Goal: Information Seeking & Learning: Find specific fact

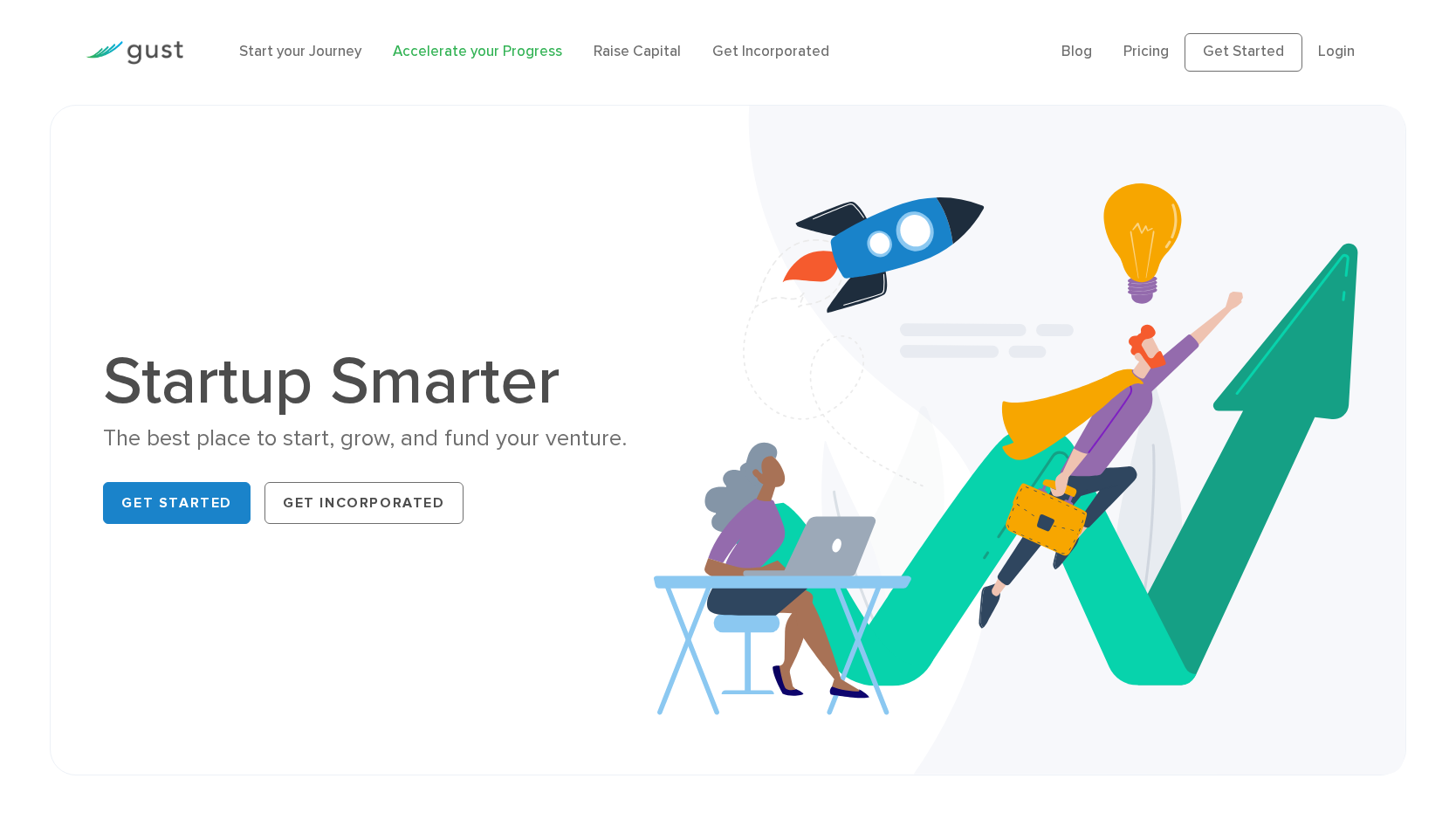
click at [477, 50] on link "Accelerate your Progress" at bounding box center [477, 51] width 170 height 17
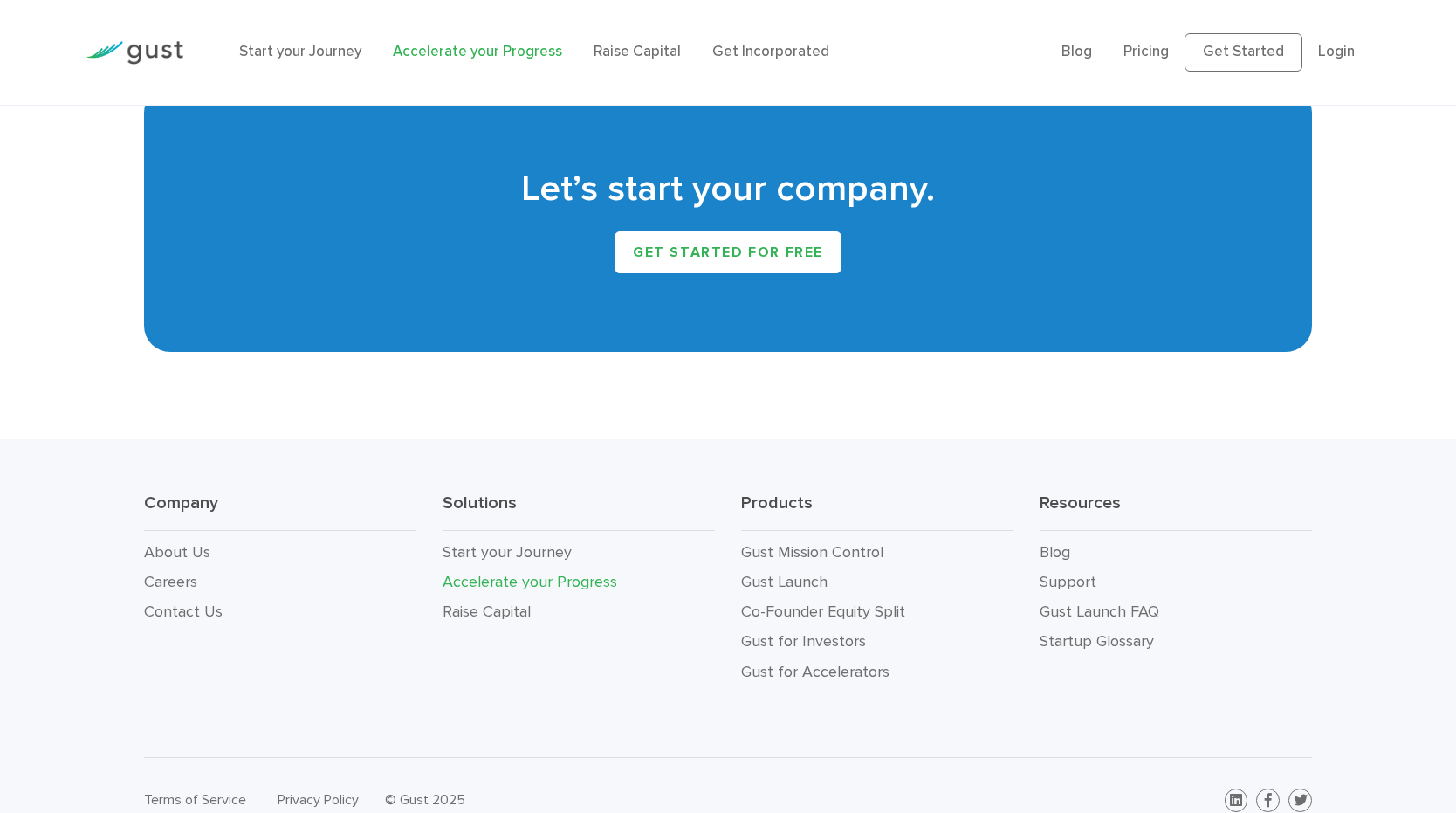
scroll to position [3199, 0]
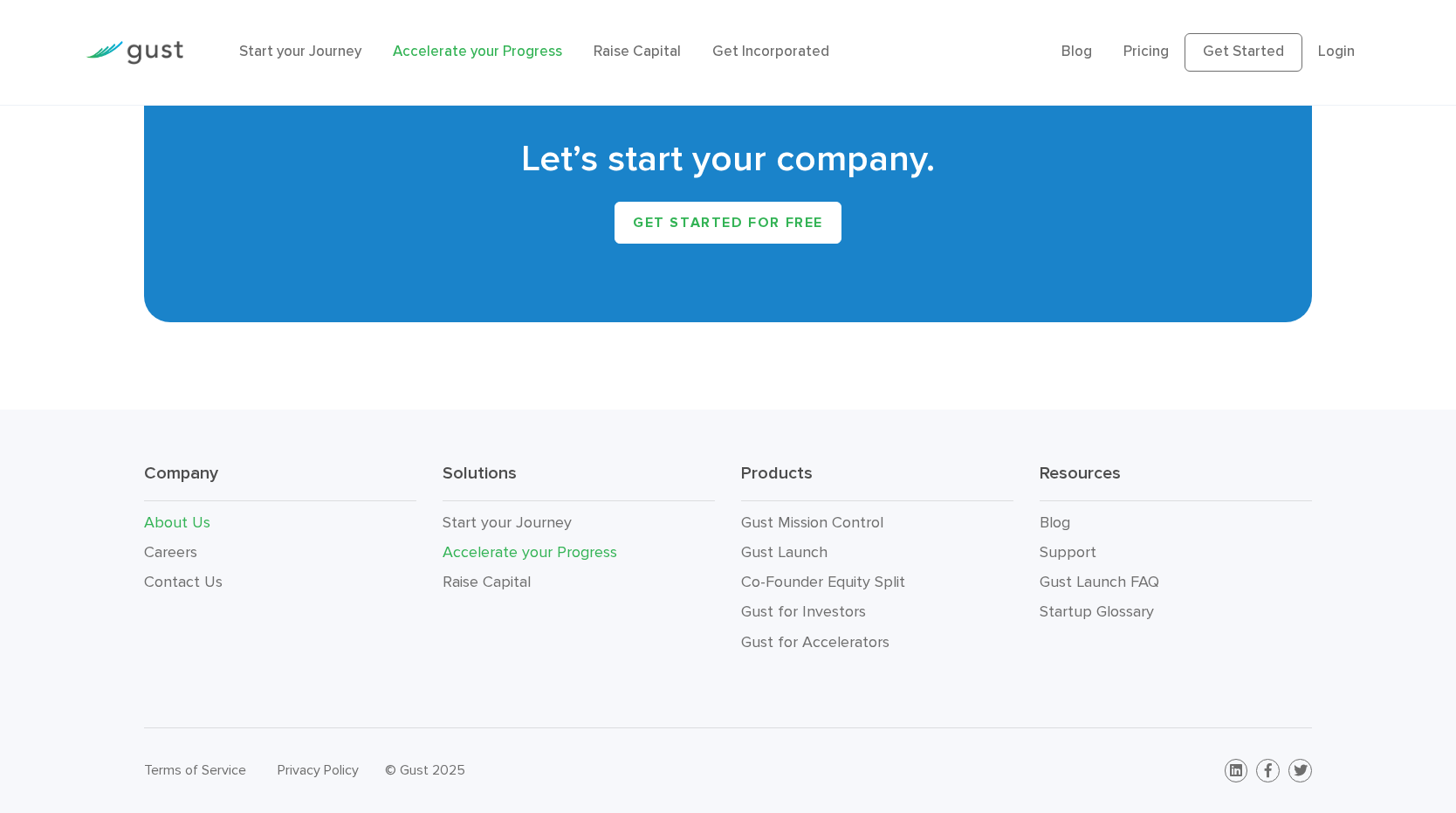
click at [185, 517] on link "About Us" at bounding box center [176, 522] width 67 height 18
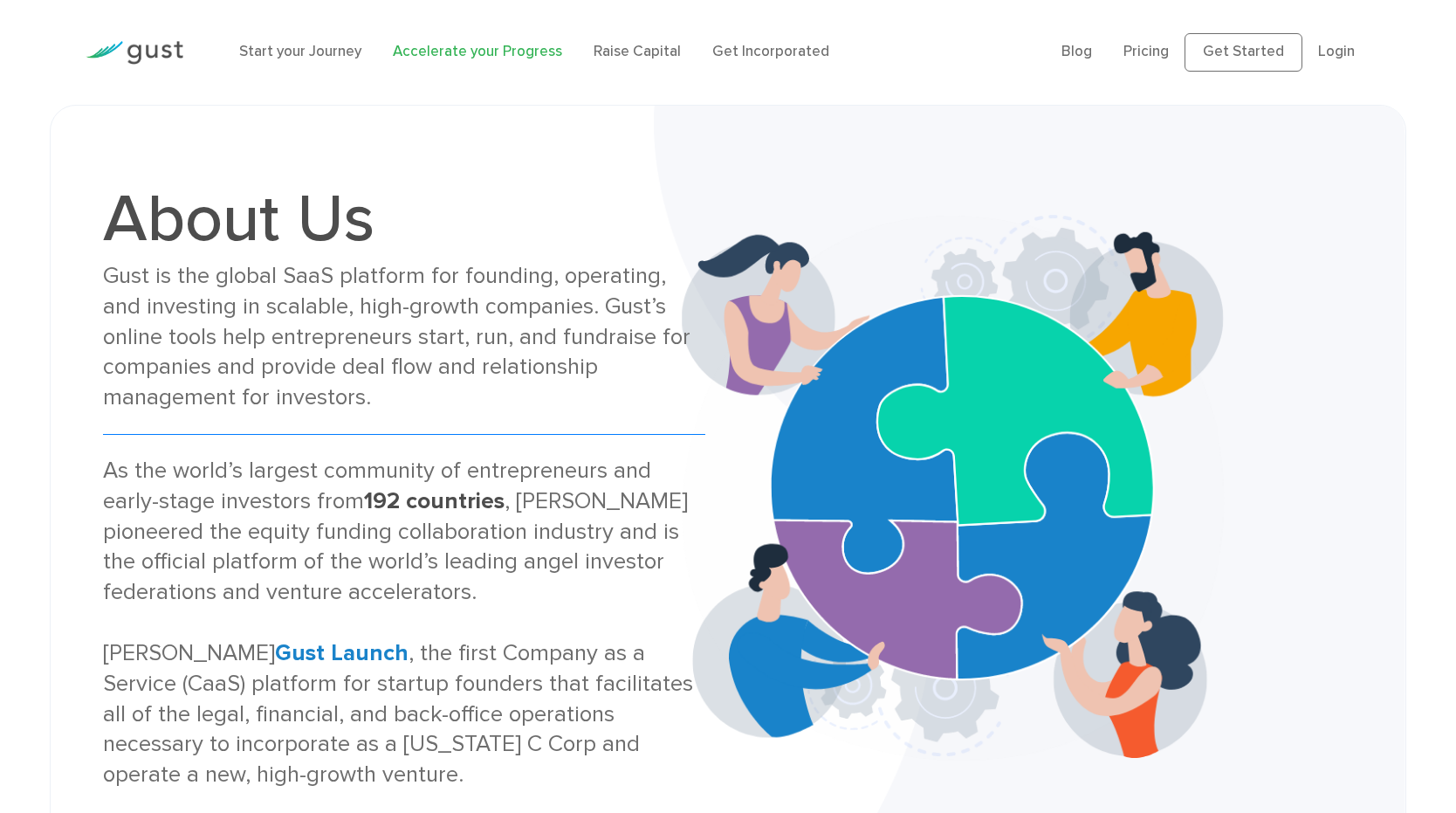
click at [461, 58] on link "Accelerate your Progress" at bounding box center [477, 51] width 170 height 17
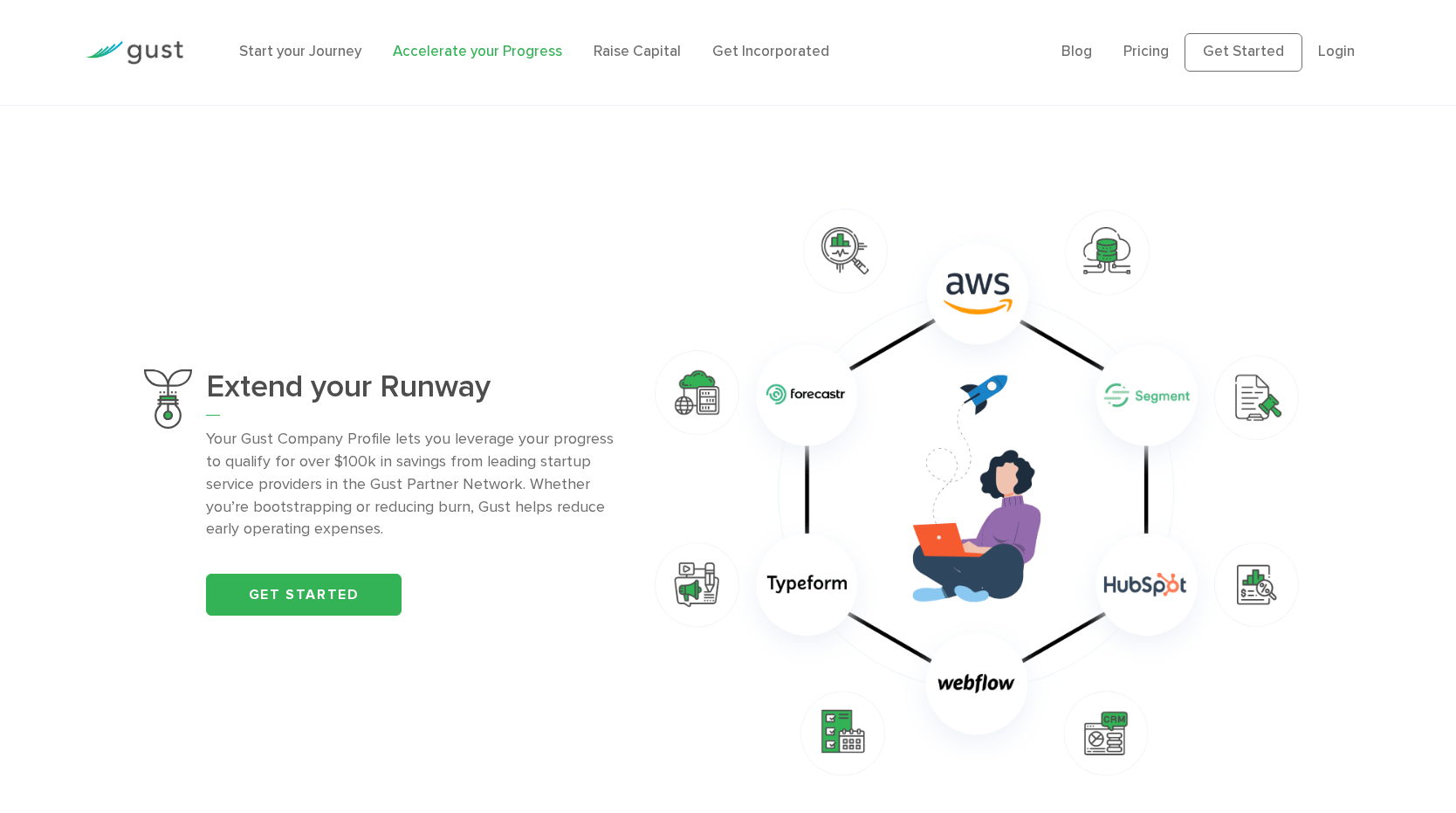
scroll to position [1197, 0]
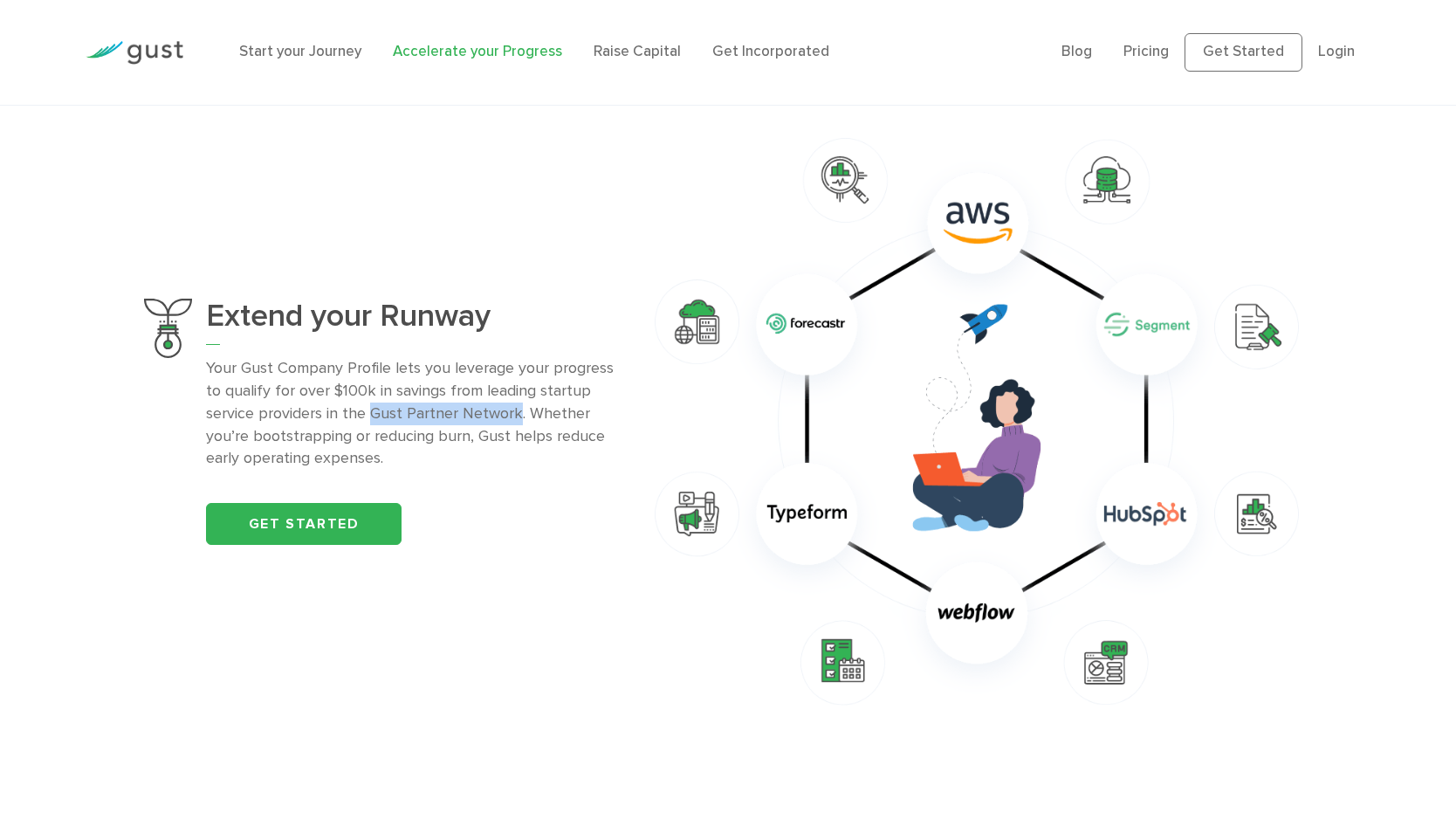
drag, startPoint x: 368, startPoint y: 408, endPoint x: 518, endPoint y: 411, distance: 150.0
click at [518, 411] on p "Your Gust Company Profile lets you leverage your progress to qualify for over $…" at bounding box center [411, 414] width 410 height 114
copy p "Gust Partner Network"
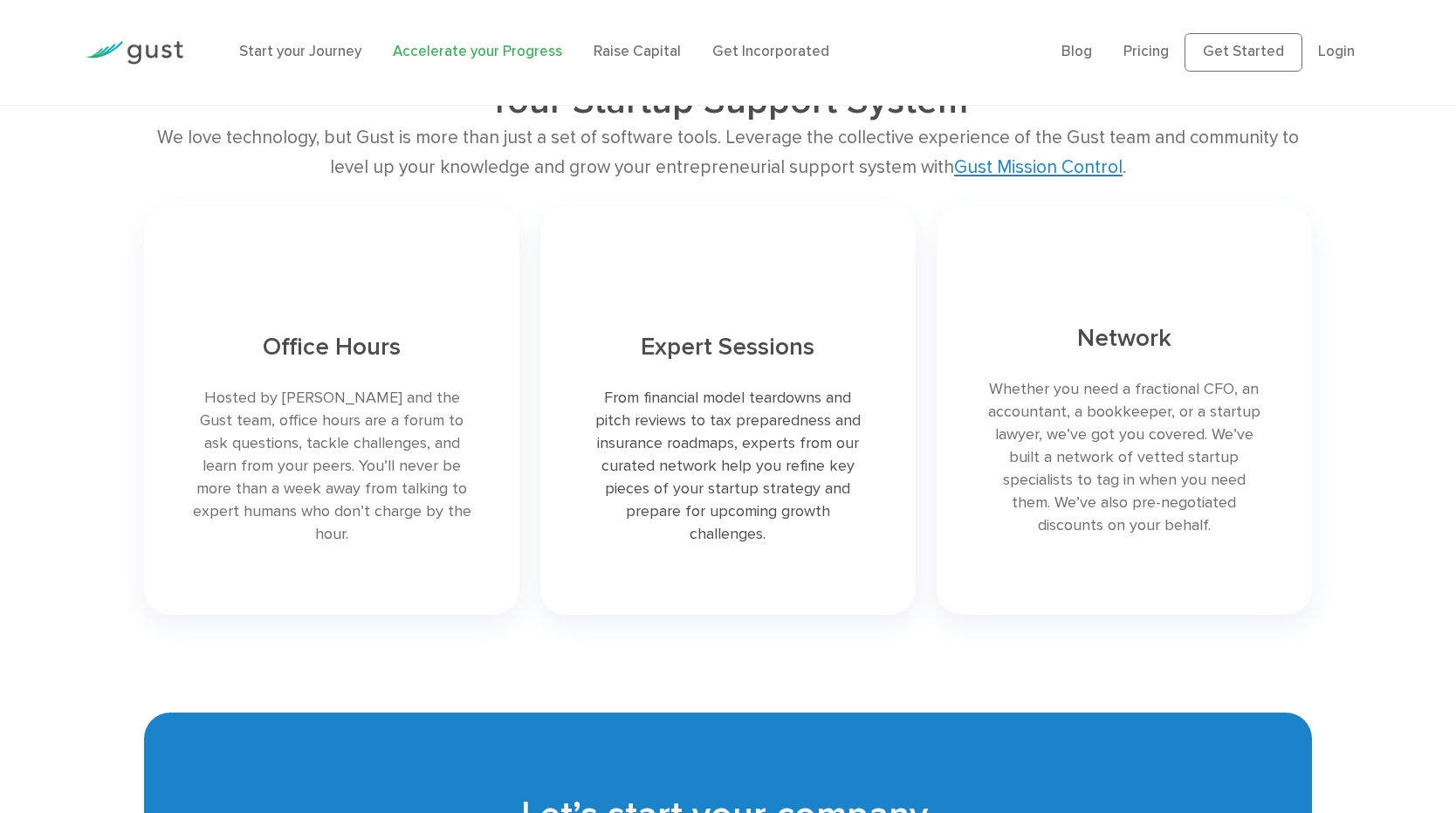
scroll to position [3199, 0]
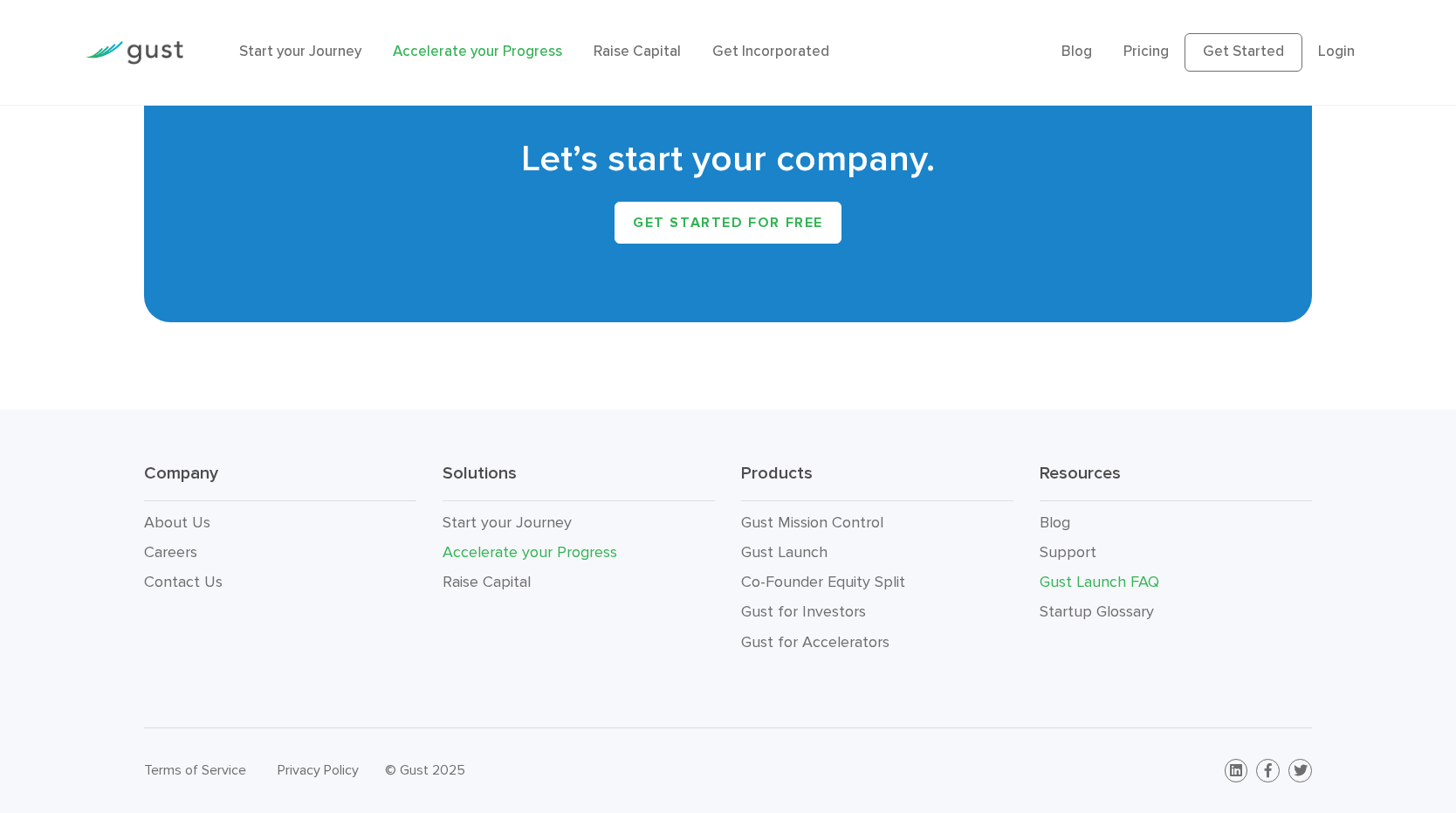
click at [1082, 576] on link "Gust Launch FAQ" at bounding box center [1099, 582] width 120 height 18
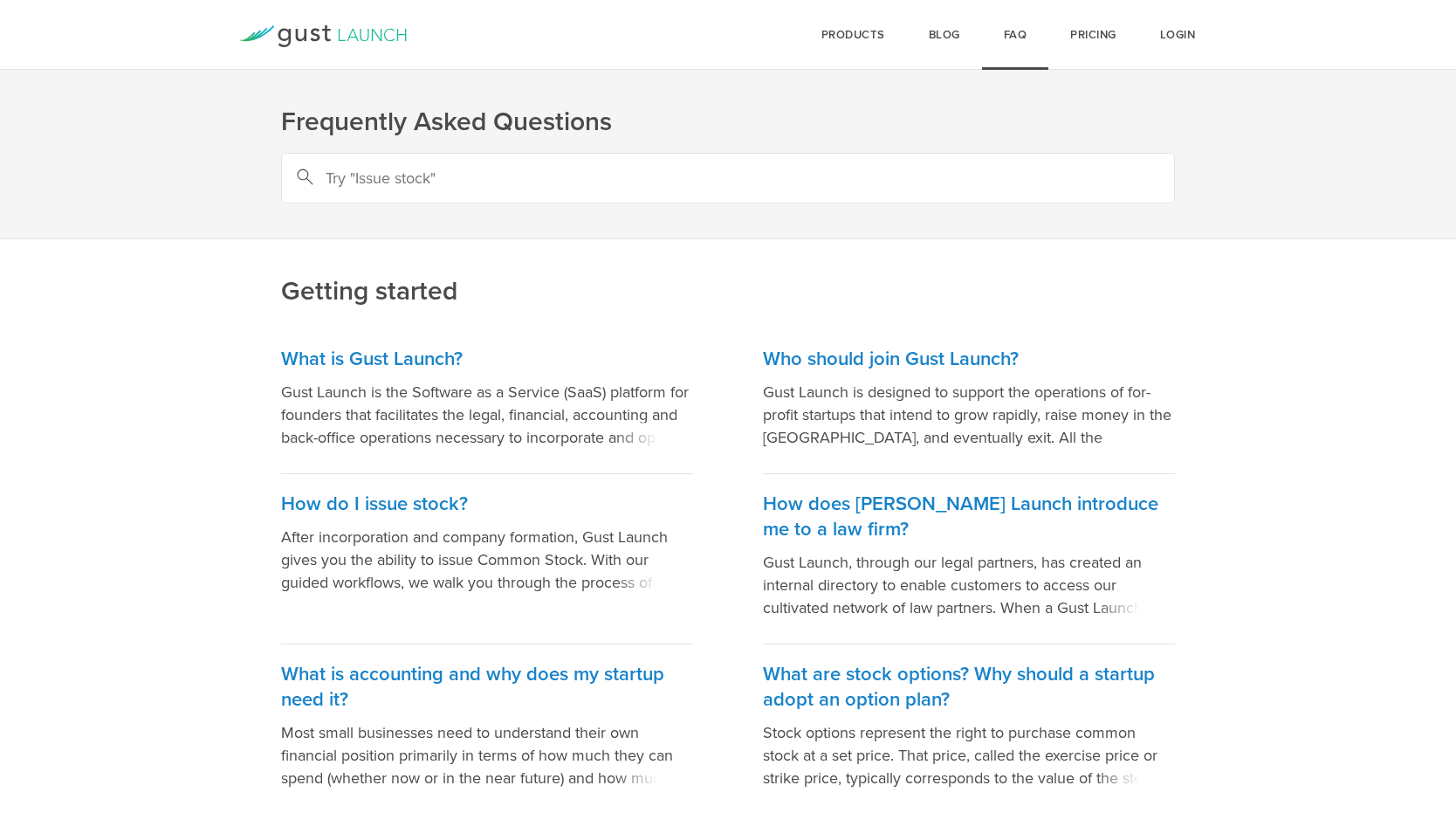
scroll to position [27, 0]
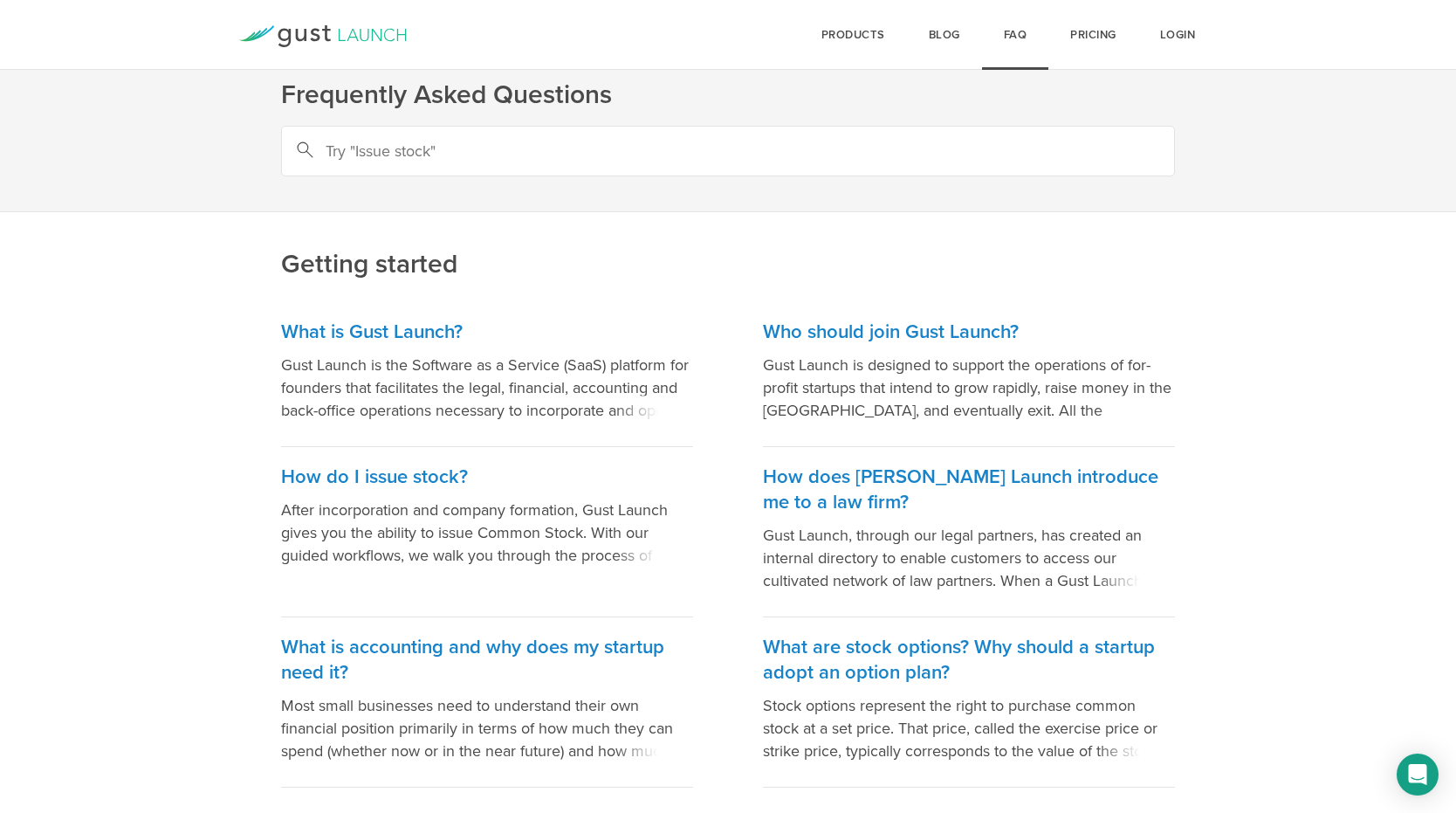
click at [845, 159] on input "text" at bounding box center [728, 150] width 894 height 51
paste input "Gust Partner Network"
type input "Gust Partner Network"
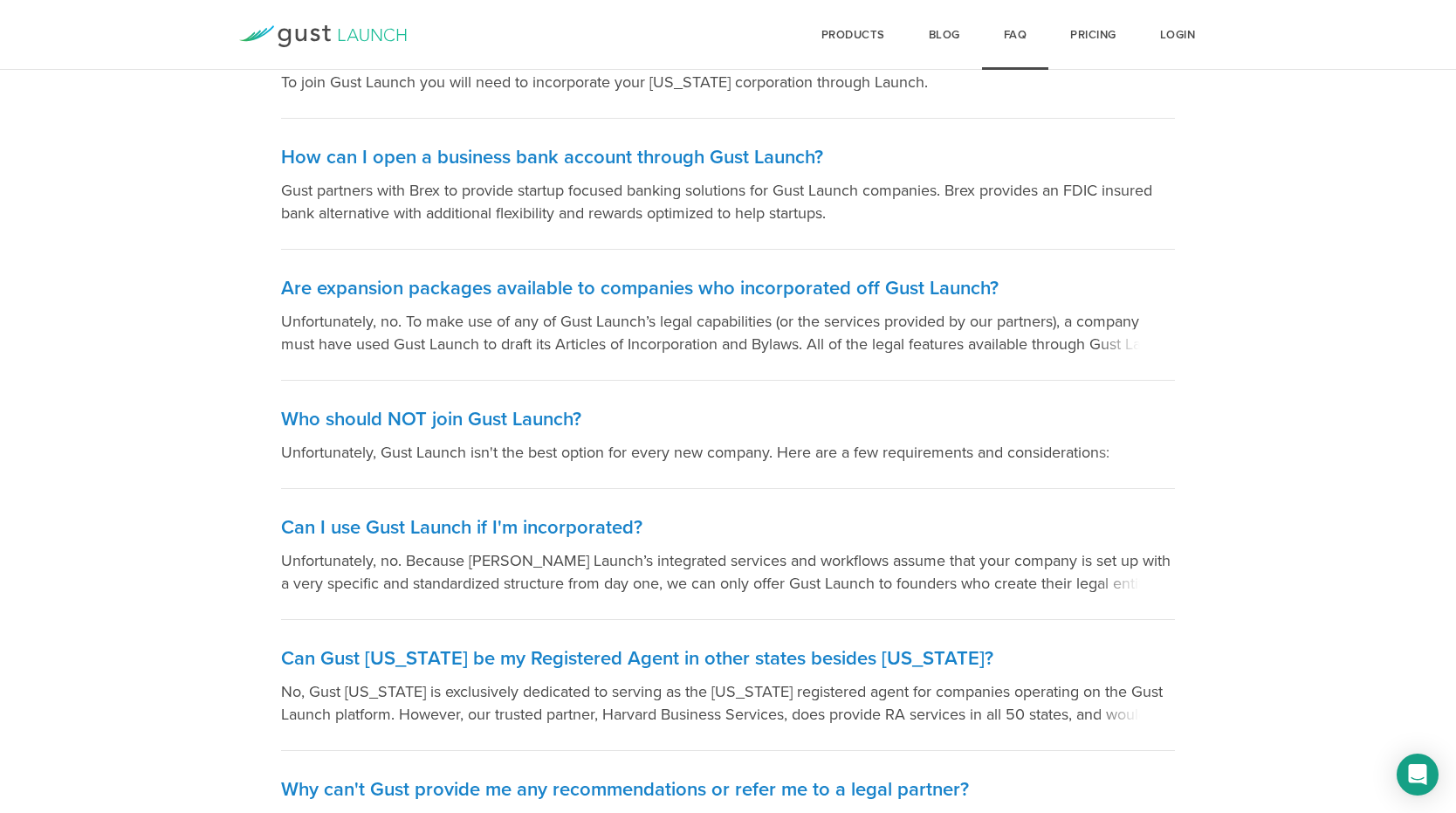
scroll to position [1435, 0]
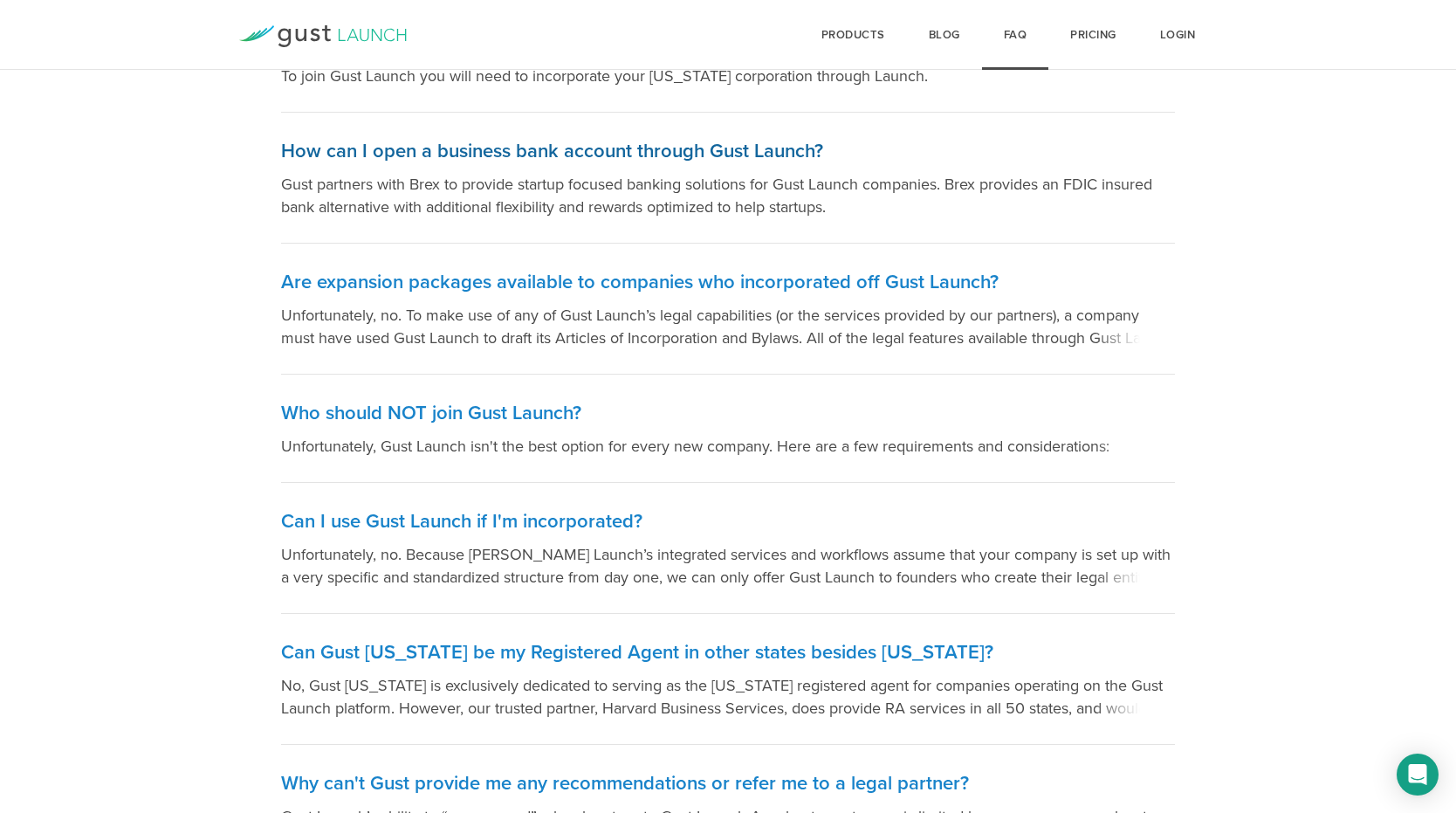
click at [616, 162] on h3 "How can I open a business bank account through Gust Launch?" at bounding box center [728, 151] width 894 height 25
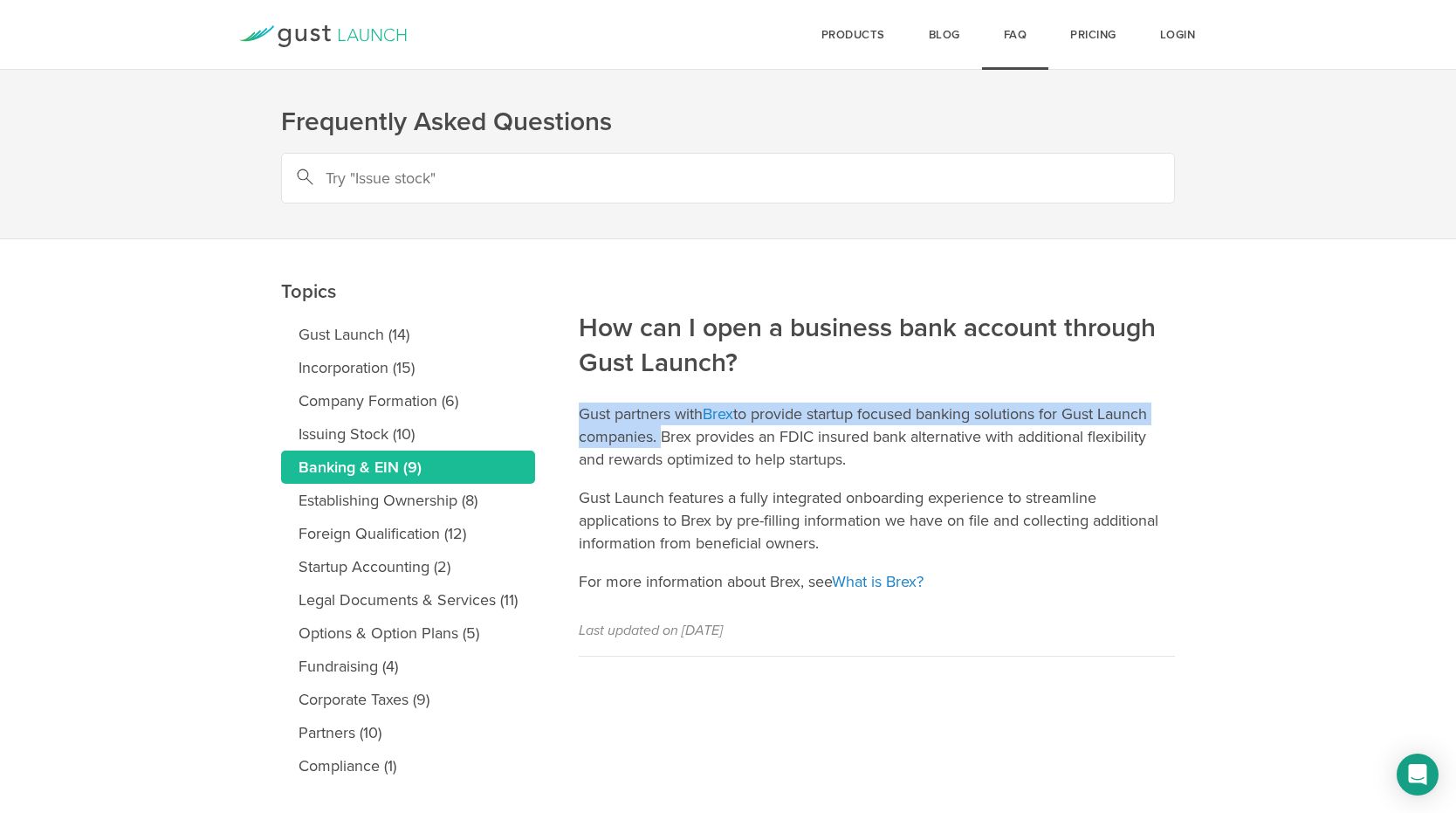
drag, startPoint x: 657, startPoint y: 438, endPoint x: 579, endPoint y: 411, distance: 82.5
click at [579, 411] on p "Gust partners with Brex to provide startup focused banking solutions for Gust L…" at bounding box center [876, 436] width 596 height 68
copy p "Gust partners with Brex to provide startup focused banking solutions for Gust L…"
click at [734, 411] on link "Brex" at bounding box center [718, 414] width 31 height 19
